Goal: Find specific page/section: Find specific page/section

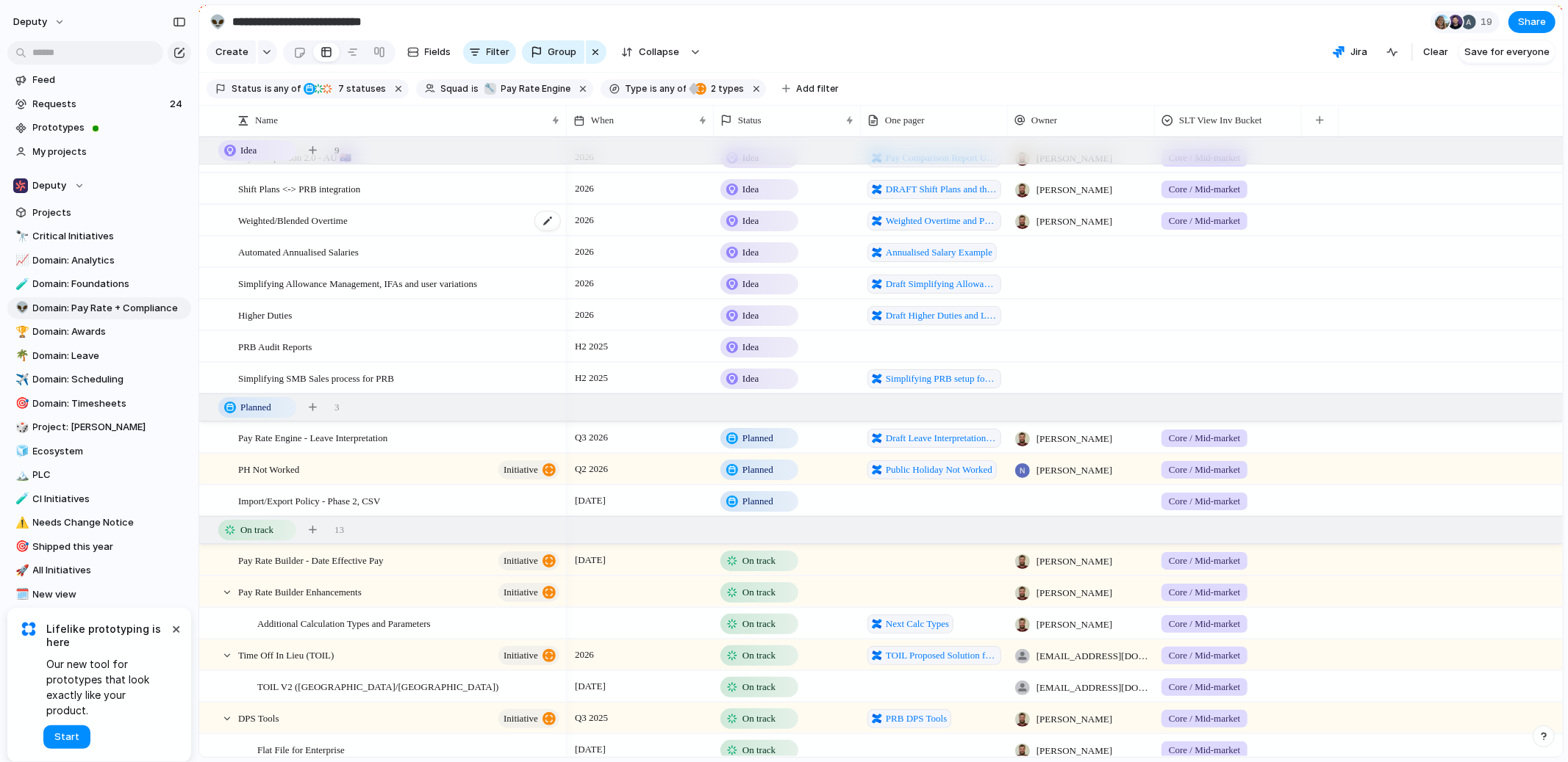
scroll to position [55, 0]
click at [870, 562] on div at bounding box center [934, 561] width 147 height 30
click at [384, 561] on span "Pay Rate Builder - Date Effective Pay" at bounding box center [310, 560] width 146 height 17
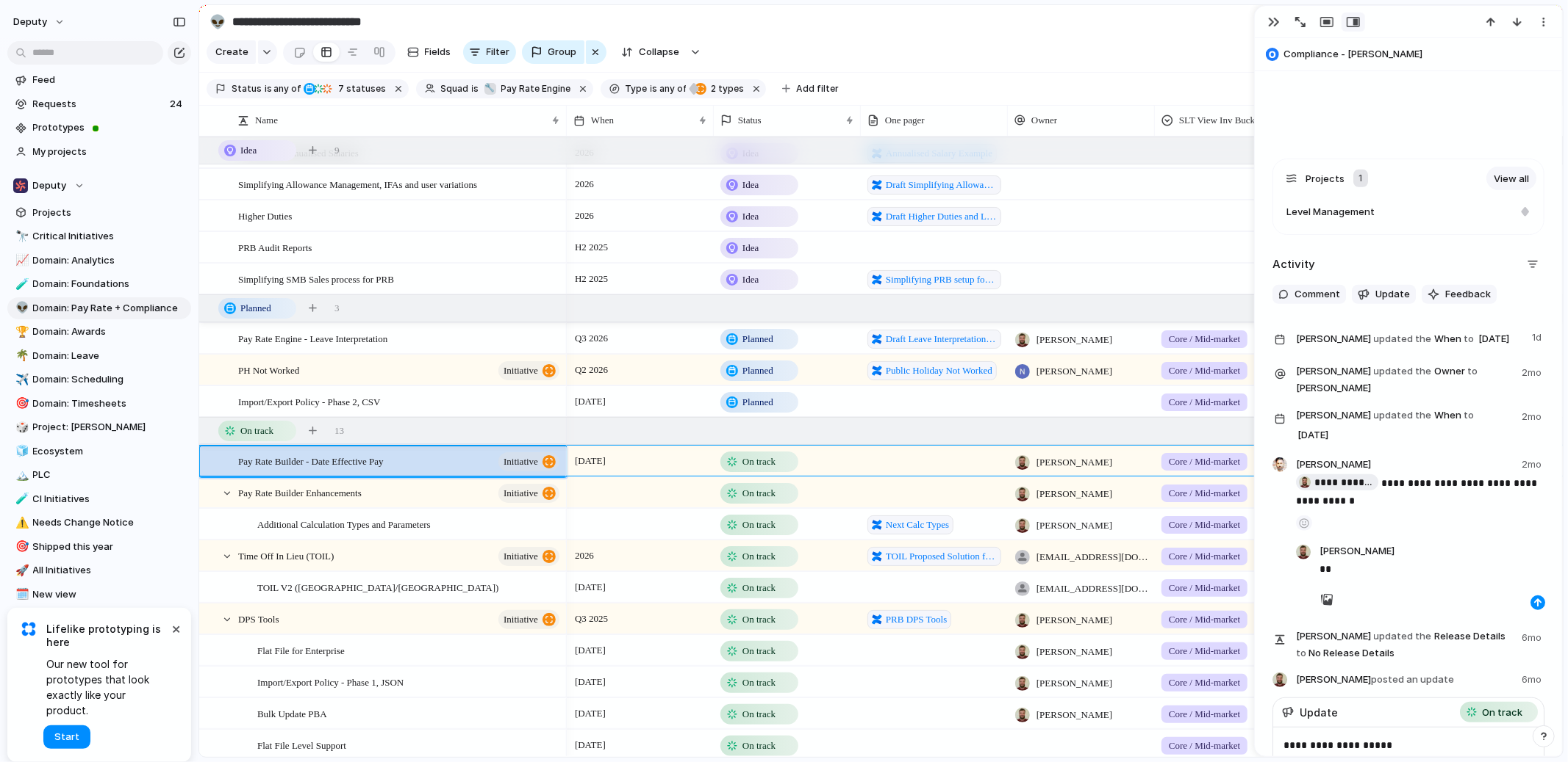
scroll to position [173, 0]
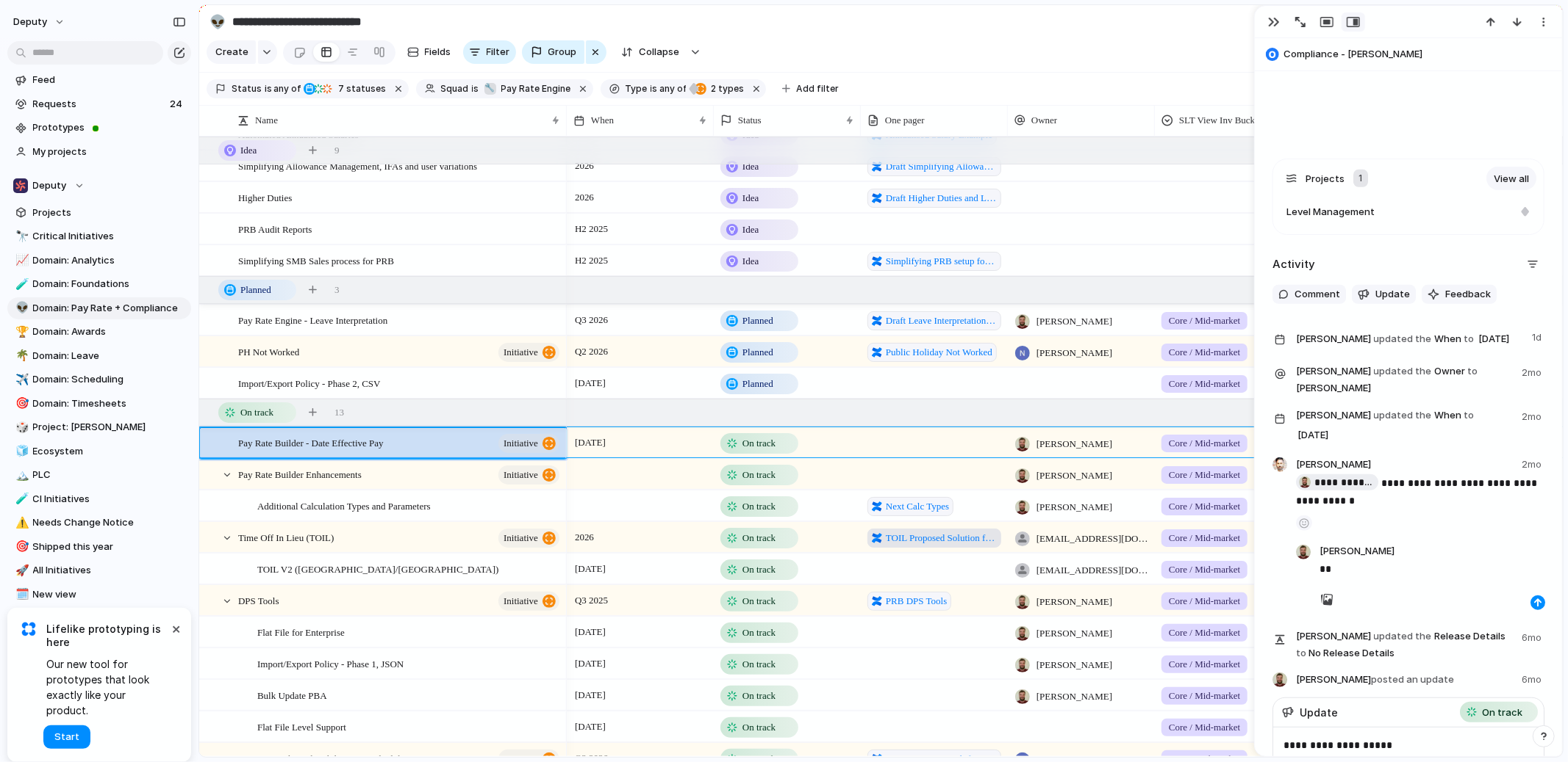
click at [906, 533] on span "TOIL Proposed Solution for Deputy" at bounding box center [941, 538] width 111 height 14
